Goal: Information Seeking & Learning: Check status

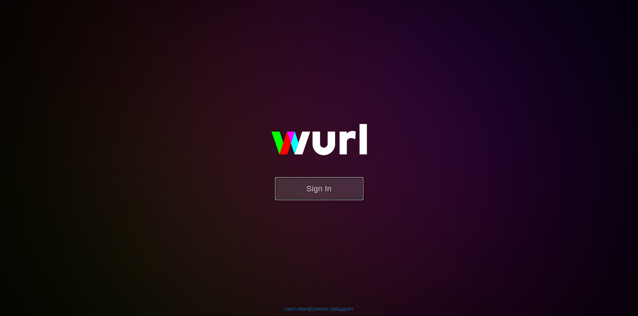
click at [322, 191] on button "Sign In" at bounding box center [319, 188] width 88 height 23
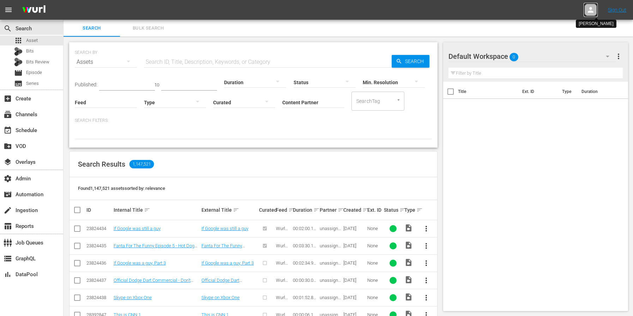
click at [591, 8] on icon at bounding box center [591, 10] width 6 height 6
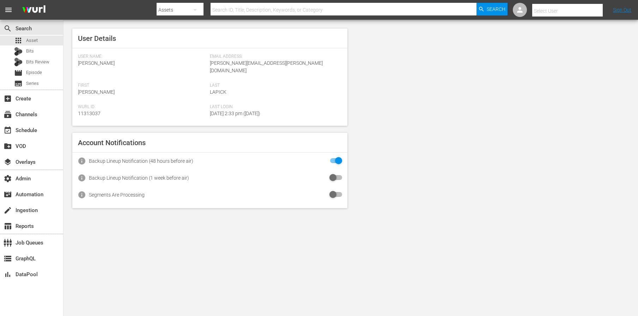
click at [405, 12] on input "text" at bounding box center [344, 9] width 266 height 17
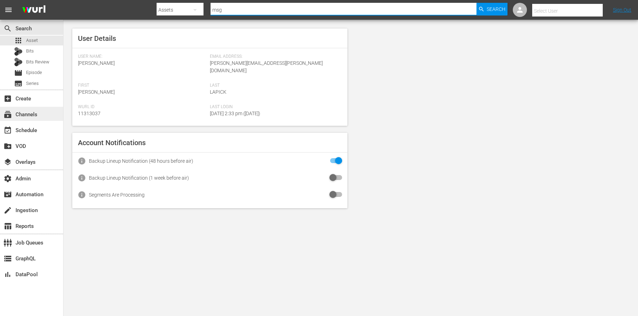
type input "msg"
click at [24, 111] on div "subscriptions Channels" at bounding box center [20, 113] width 40 height 6
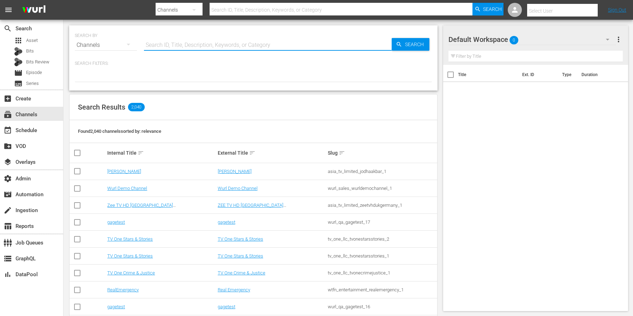
click at [205, 41] on input "text" at bounding box center [268, 45] width 248 height 17
type input "msg"
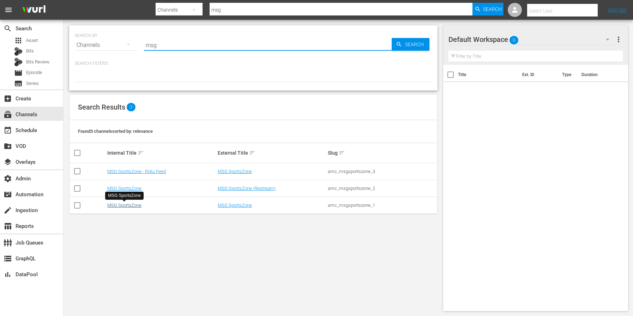
type input "msg"
click at [129, 205] on link "MSG SportsZone" at bounding box center [124, 205] width 34 height 5
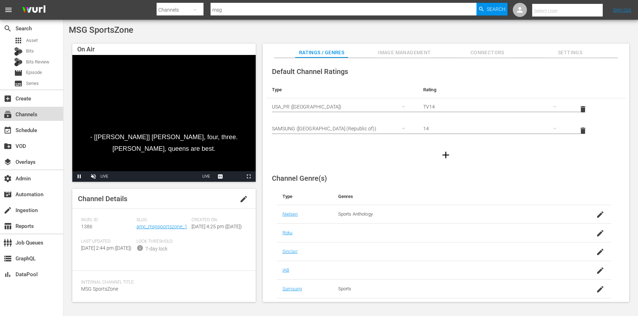
click at [32, 116] on div "subscriptions Channels" at bounding box center [20, 113] width 40 height 6
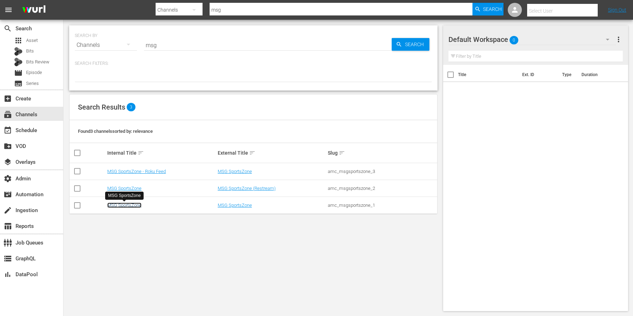
click at [119, 208] on link "MSG SportsZone" at bounding box center [124, 205] width 34 height 5
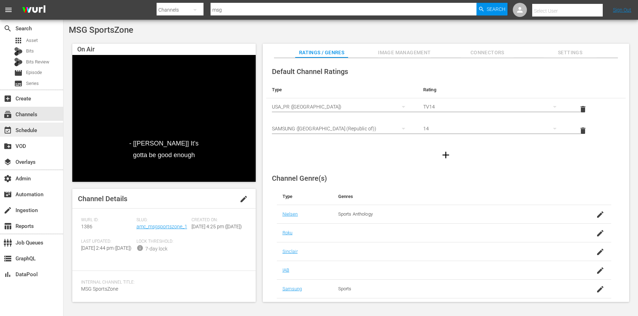
click at [26, 127] on div "event_available Schedule" at bounding box center [20, 129] width 40 height 6
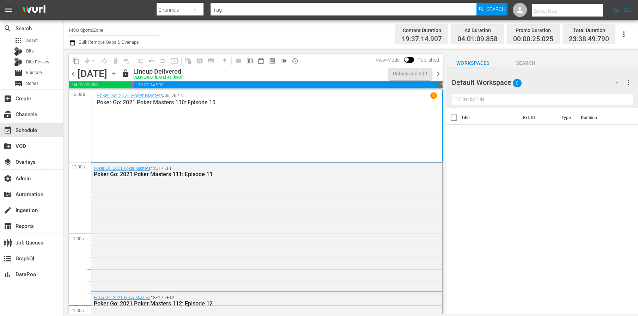
click at [118, 71] on icon "button" at bounding box center [114, 74] width 8 height 8
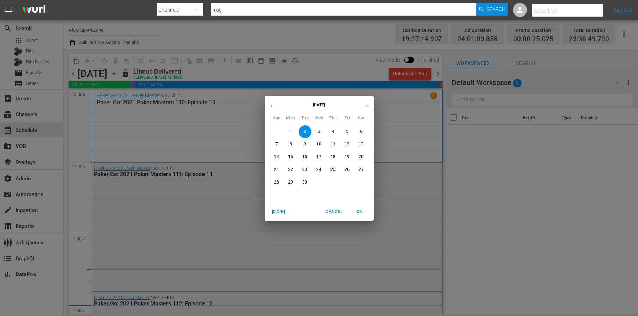
click at [272, 107] on icon "button" at bounding box center [271, 105] width 5 height 5
click at [361, 179] on button "30" at bounding box center [361, 182] width 13 height 13
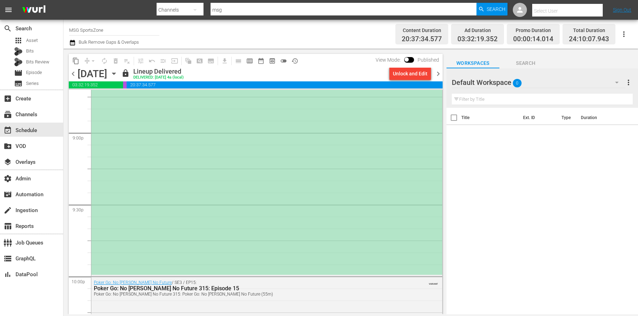
scroll to position [2980, 0]
click at [221, 223] on div "(PLACEHOLDER 3:00 [DATE]) Westchester SC at FC Naples" at bounding box center [266, 60] width 351 height 430
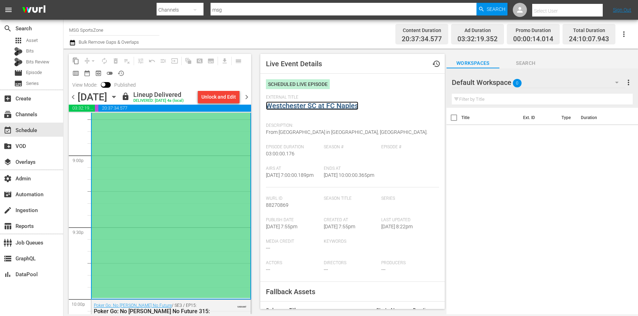
click at [307, 108] on link "Westchester SC at FC Naples" at bounding box center [312, 106] width 92 height 8
